Goal: Transaction & Acquisition: Book appointment/travel/reservation

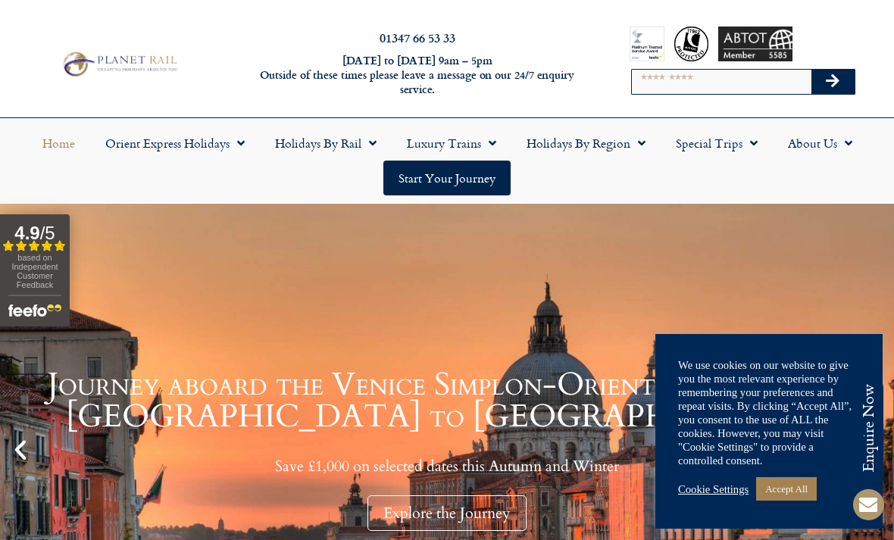
click at [643, 78] on input "Search" at bounding box center [721, 82] width 179 height 24
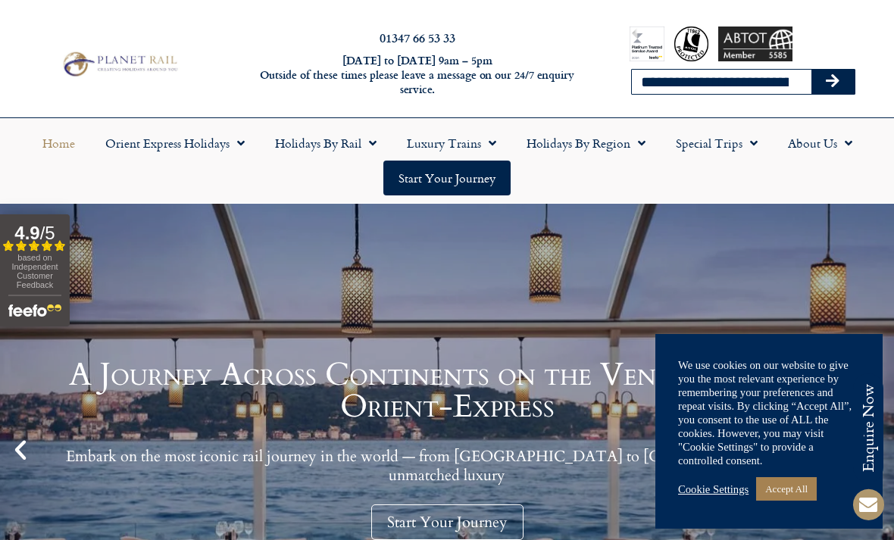
type input "**********"
click at [833, 81] on button "Search" at bounding box center [834, 82] width 44 height 24
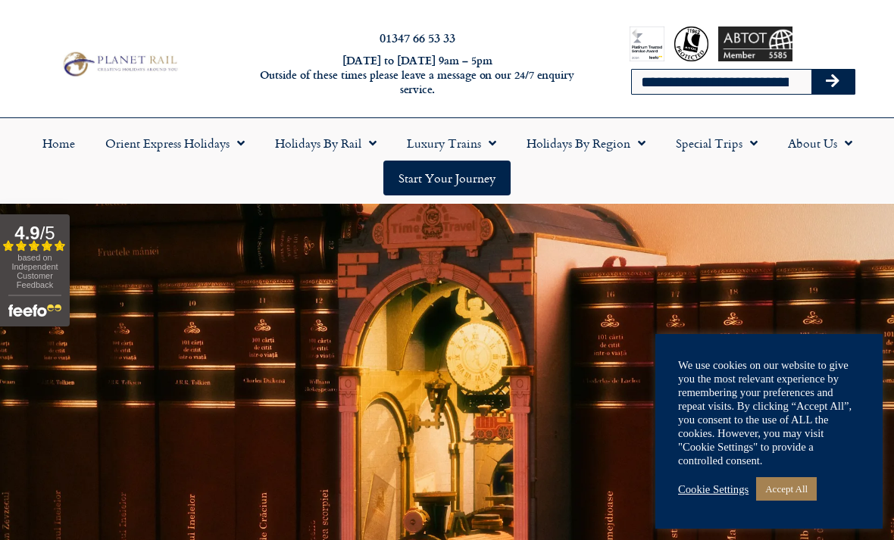
click at [444, 175] on link "Start your Journey" at bounding box center [446, 178] width 127 height 35
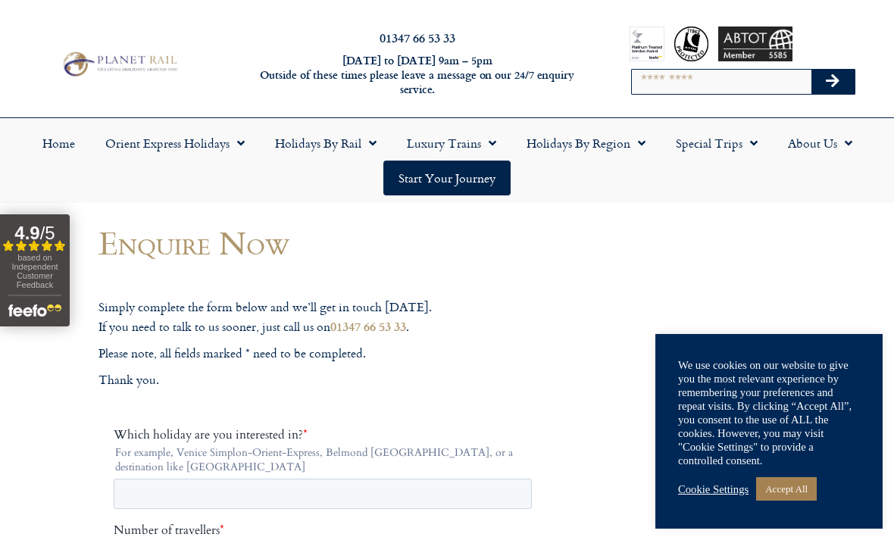
click at [436, 179] on link "Start your Journey" at bounding box center [446, 178] width 127 height 35
click at [44, 144] on link "Home" at bounding box center [58, 143] width 63 height 35
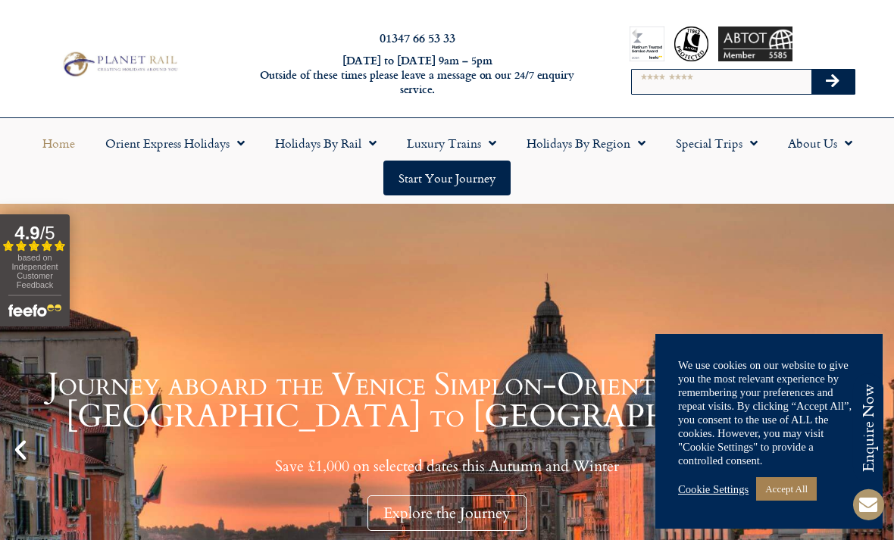
click at [366, 150] on span "Menu" at bounding box center [368, 143] width 15 height 27
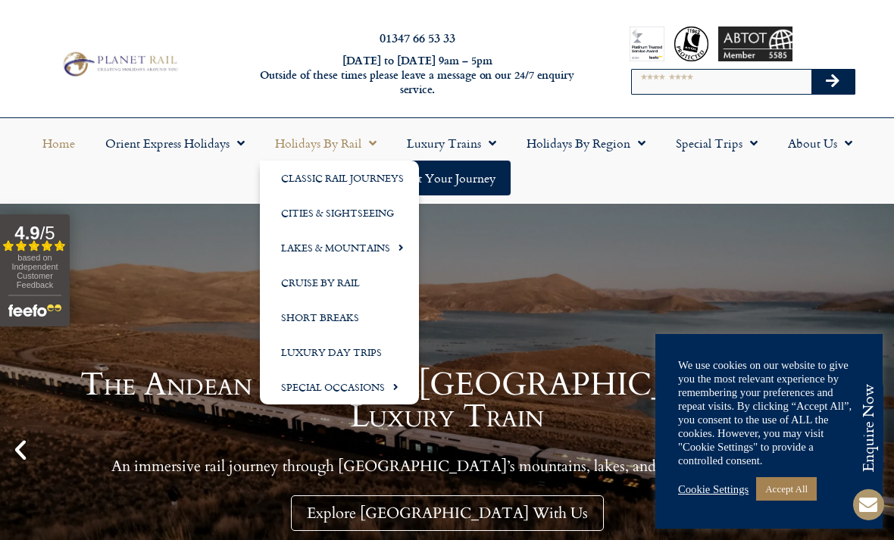
click at [334, 210] on link "Cities & Sightseeing" at bounding box center [339, 213] width 159 height 35
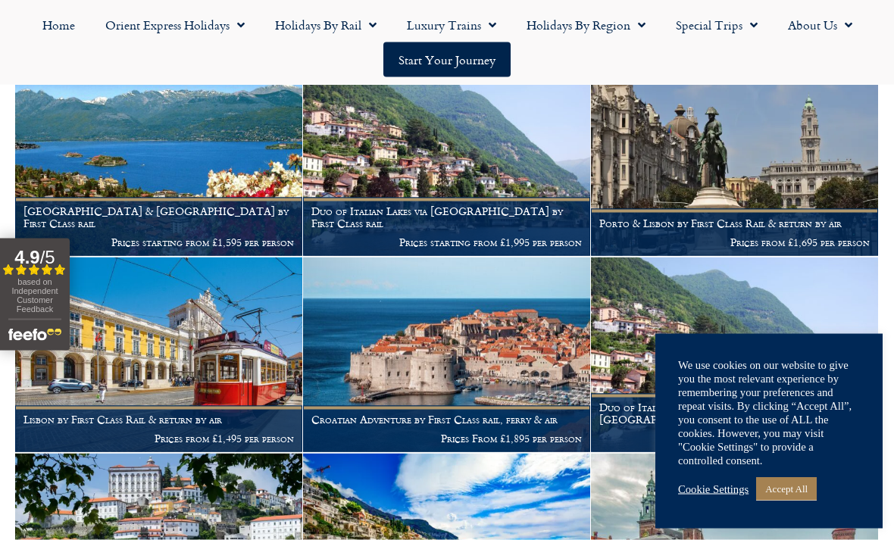
scroll to position [616, 0]
